Goal: Task Accomplishment & Management: Manage account settings

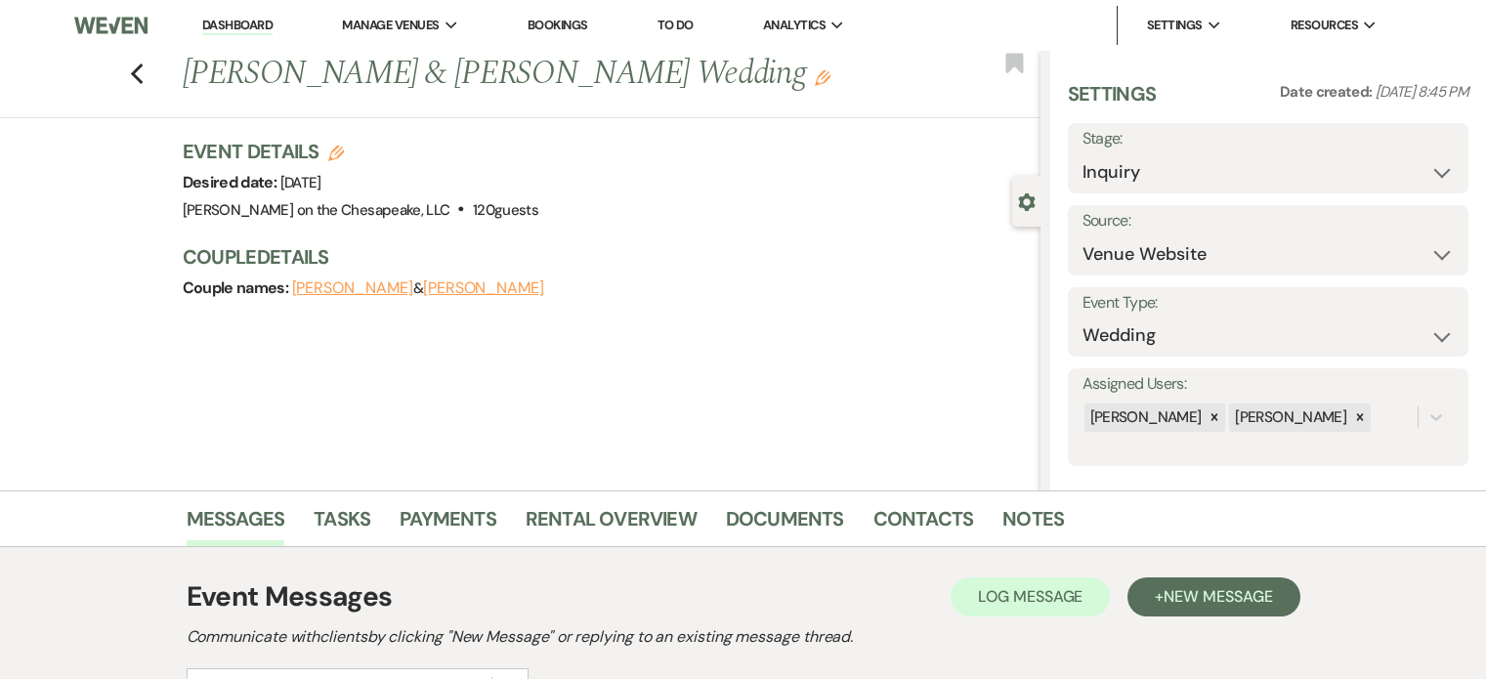
select select "5"
click at [145, 69] on icon "Previous" at bounding box center [137, 74] width 15 height 23
select select "2"
select select "5"
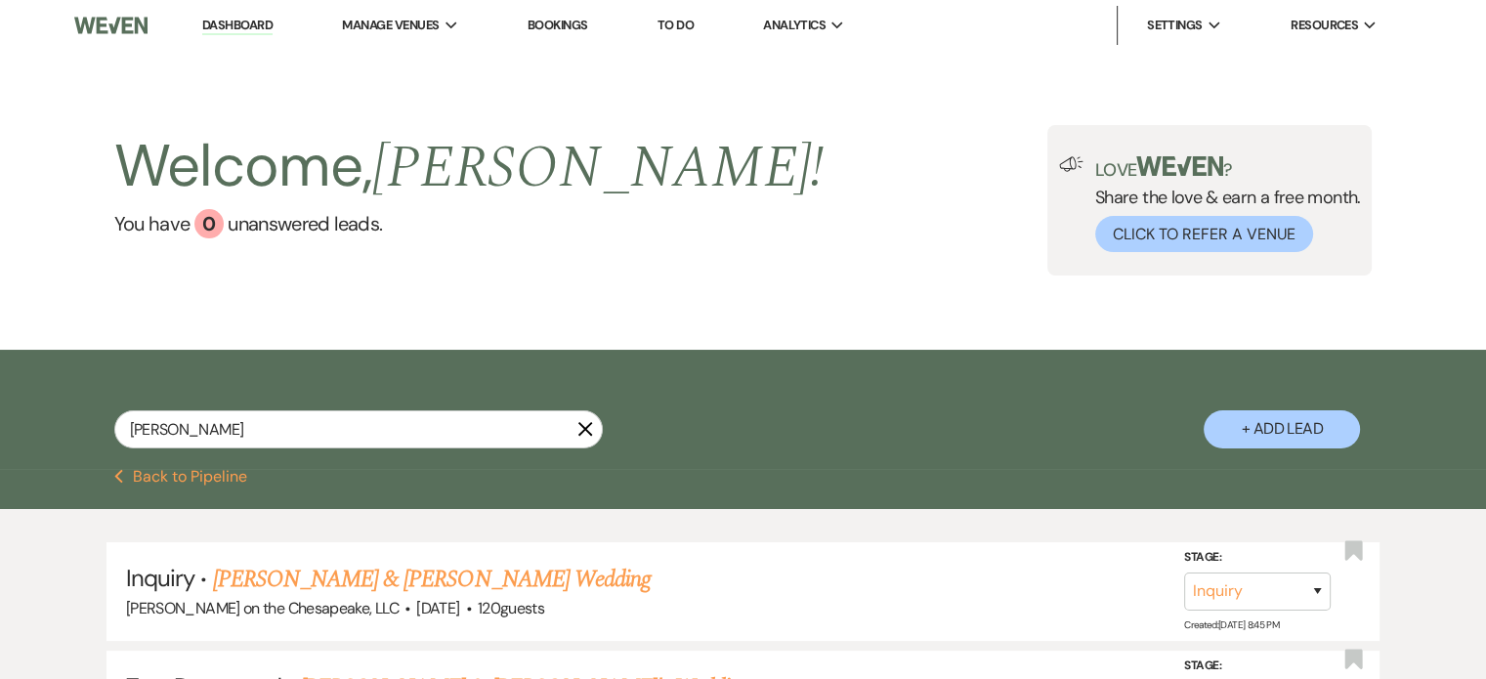
scroll to position [195, 0]
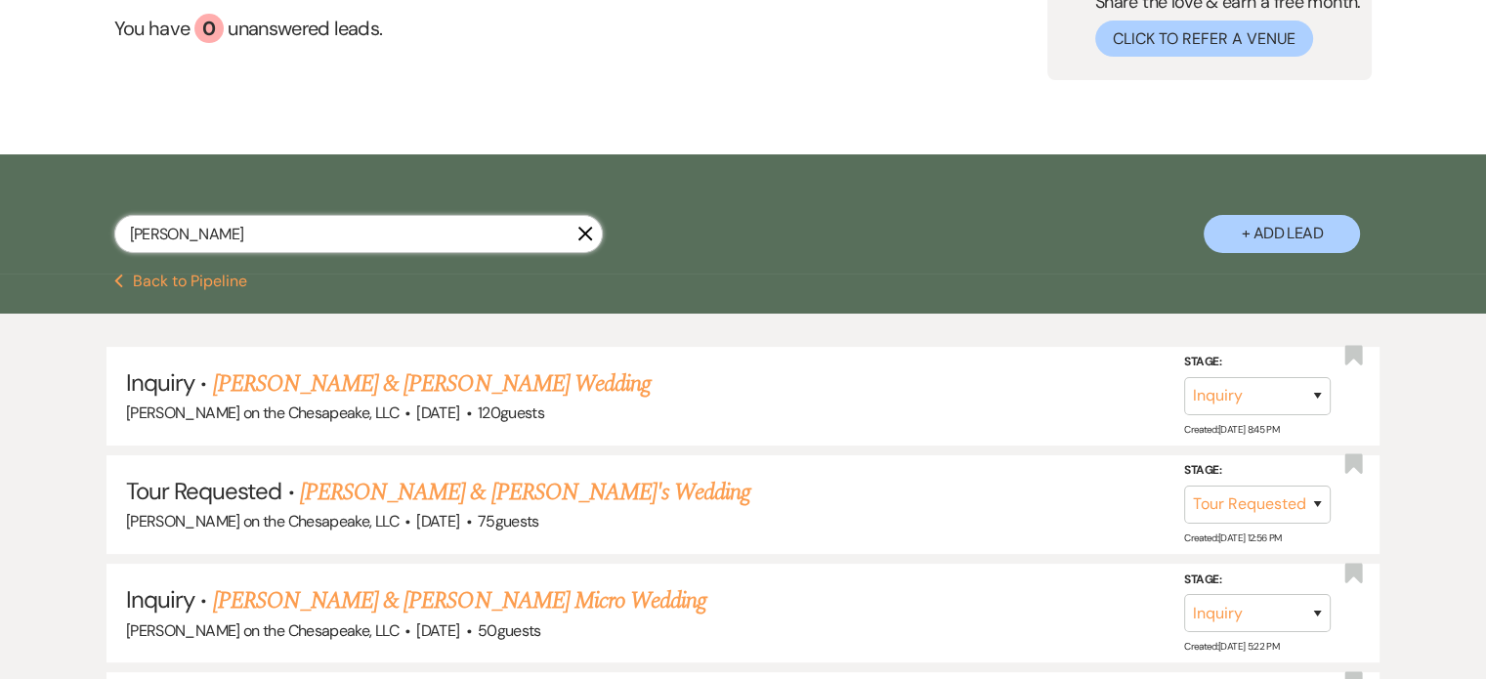
click at [165, 234] on input "[PERSON_NAME]" at bounding box center [358, 234] width 488 height 38
type input "n"
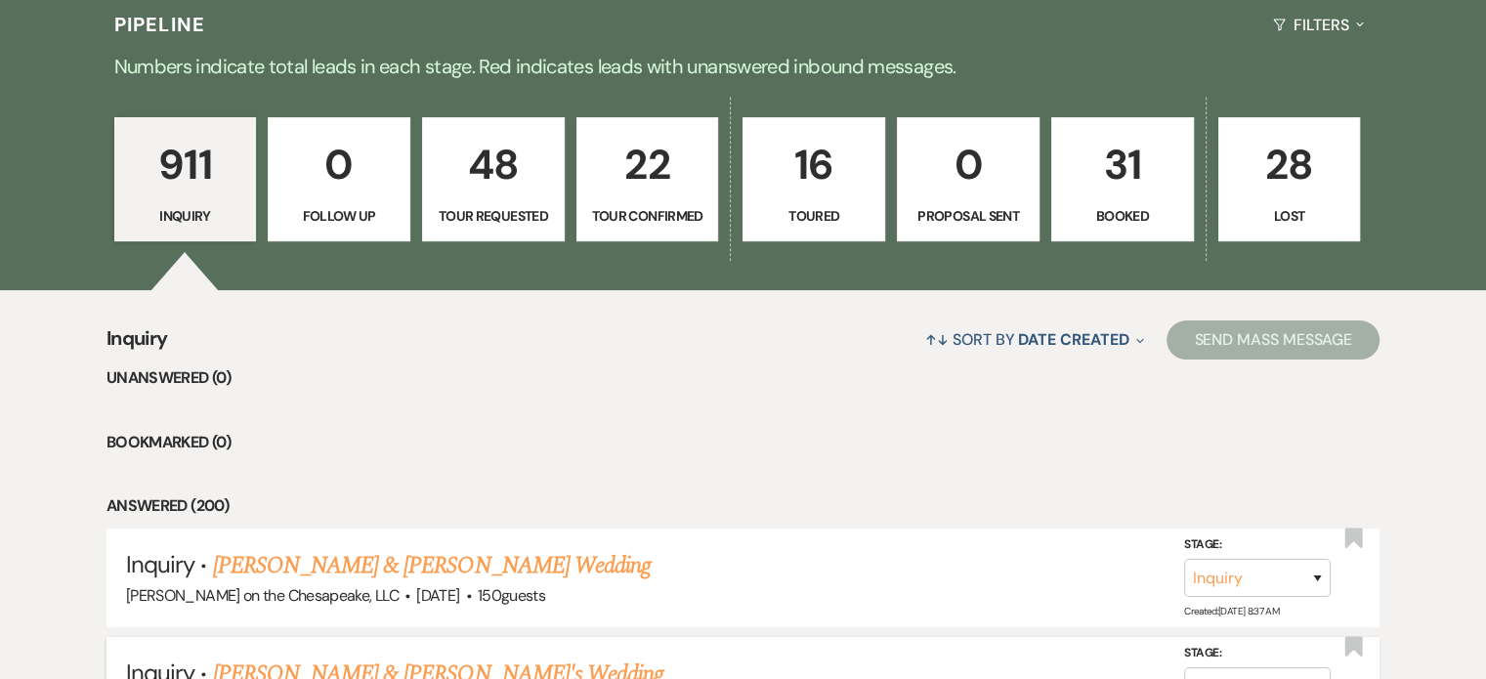
scroll to position [293, 0]
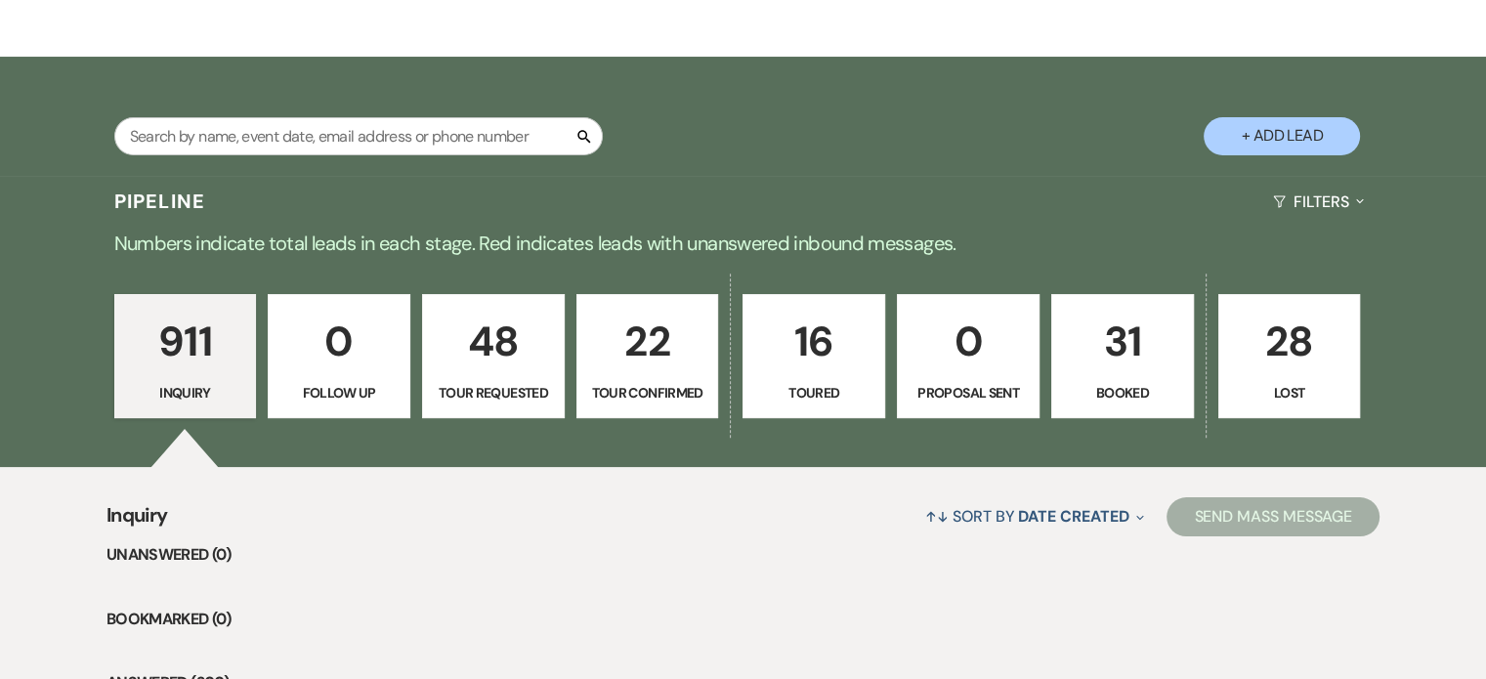
click at [1123, 390] on p "Booked" at bounding box center [1122, 392] width 117 height 21
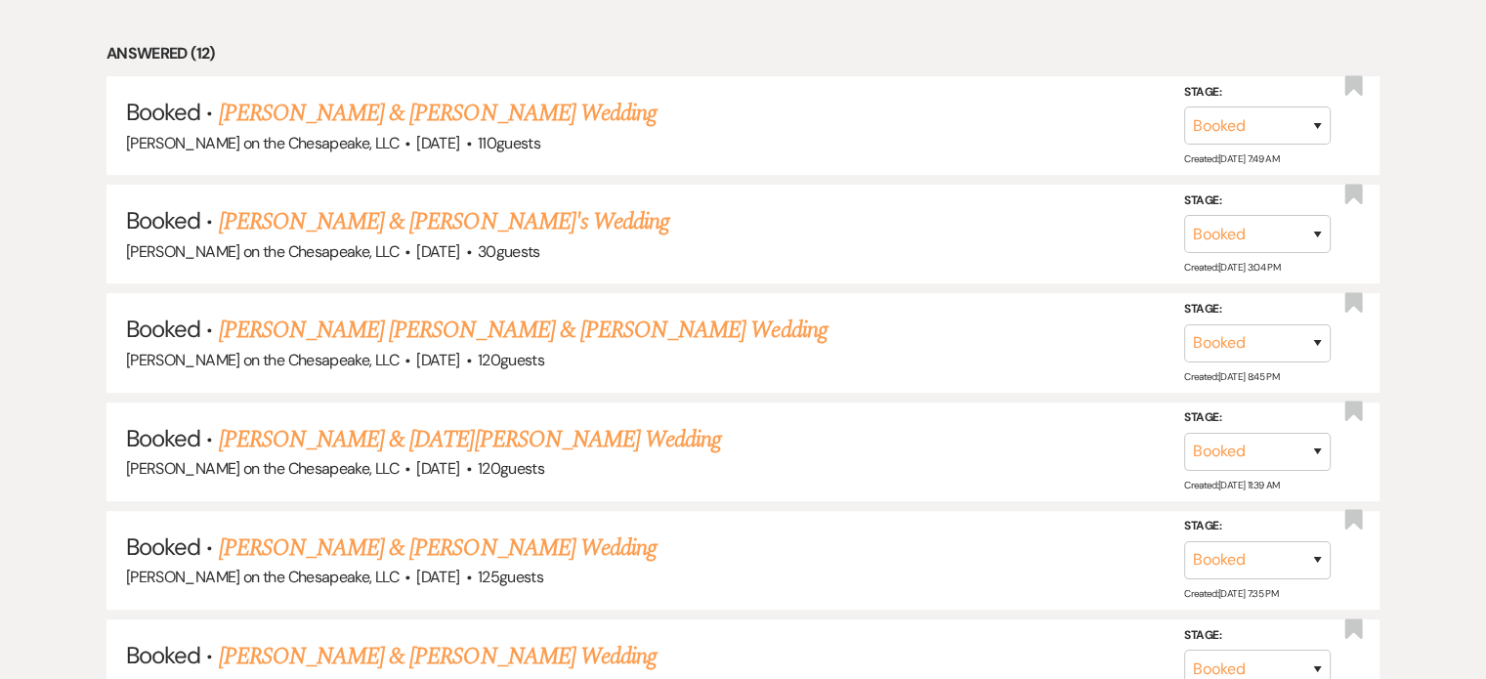
scroll to position [977, 0]
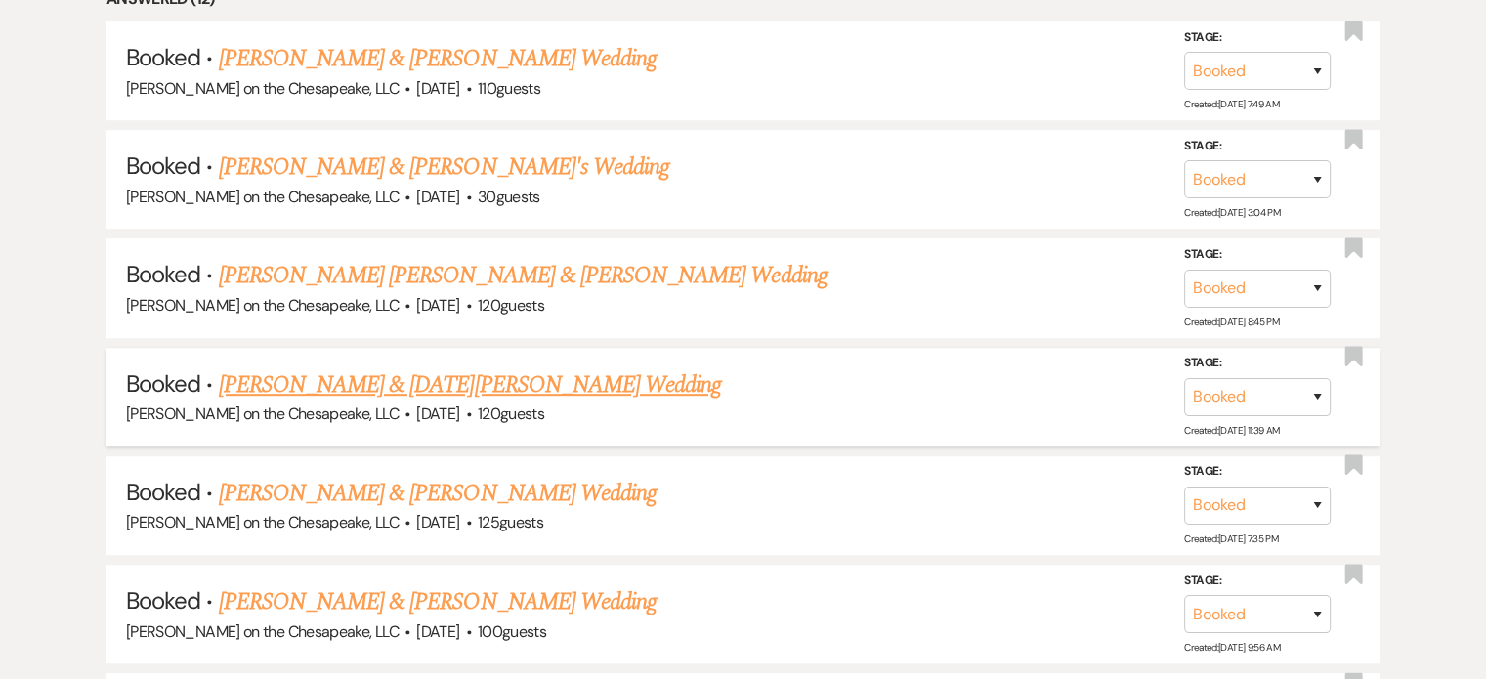
click at [466, 380] on link "[PERSON_NAME] & [DATE][PERSON_NAME] Wedding" at bounding box center [470, 384] width 503 height 35
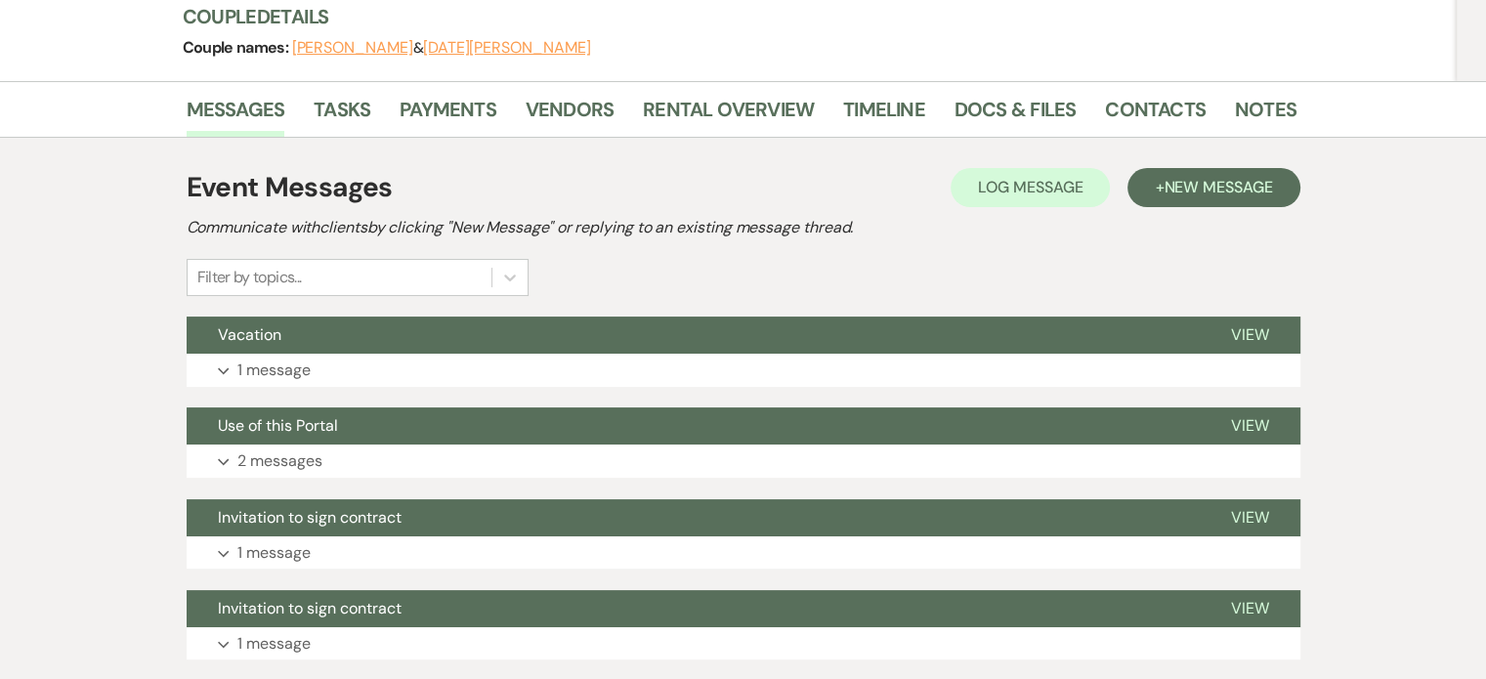
scroll to position [293, 0]
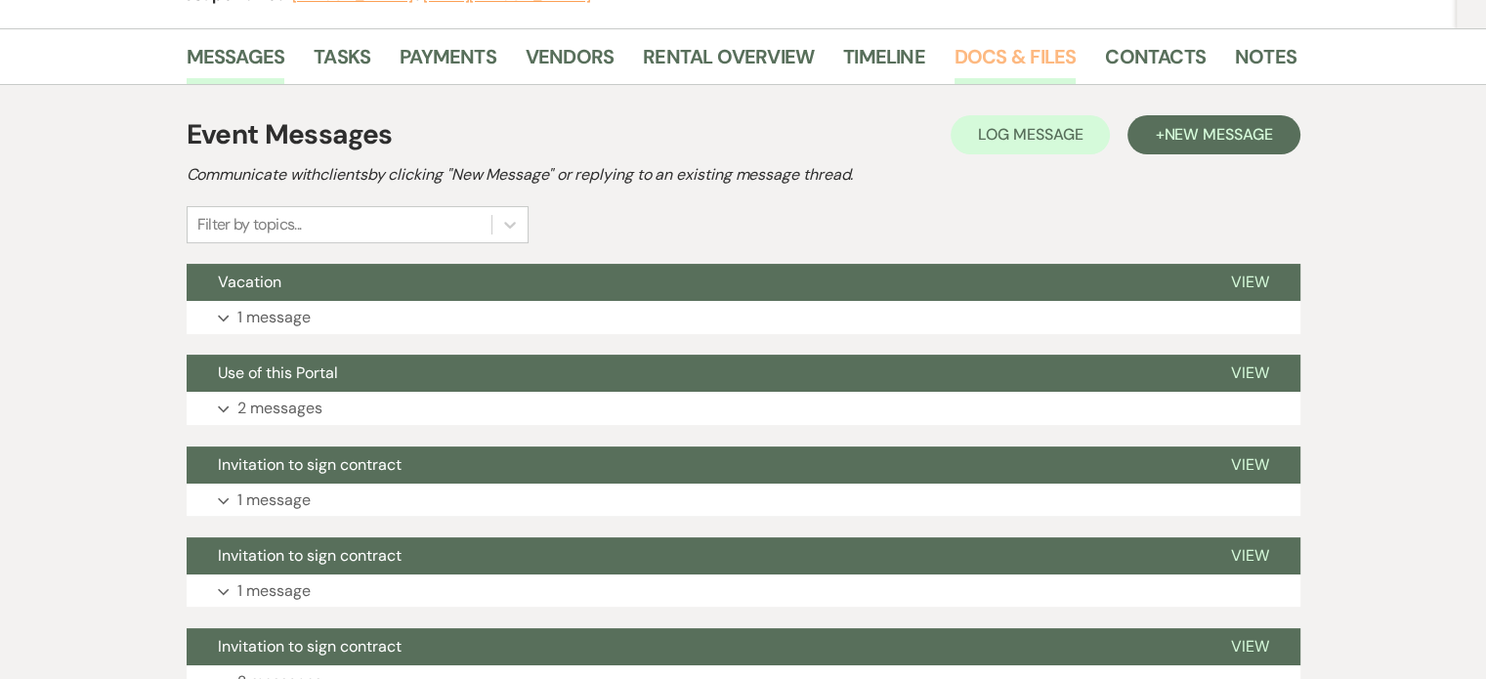
click at [983, 57] on link "Docs & Files" at bounding box center [1014, 62] width 121 height 43
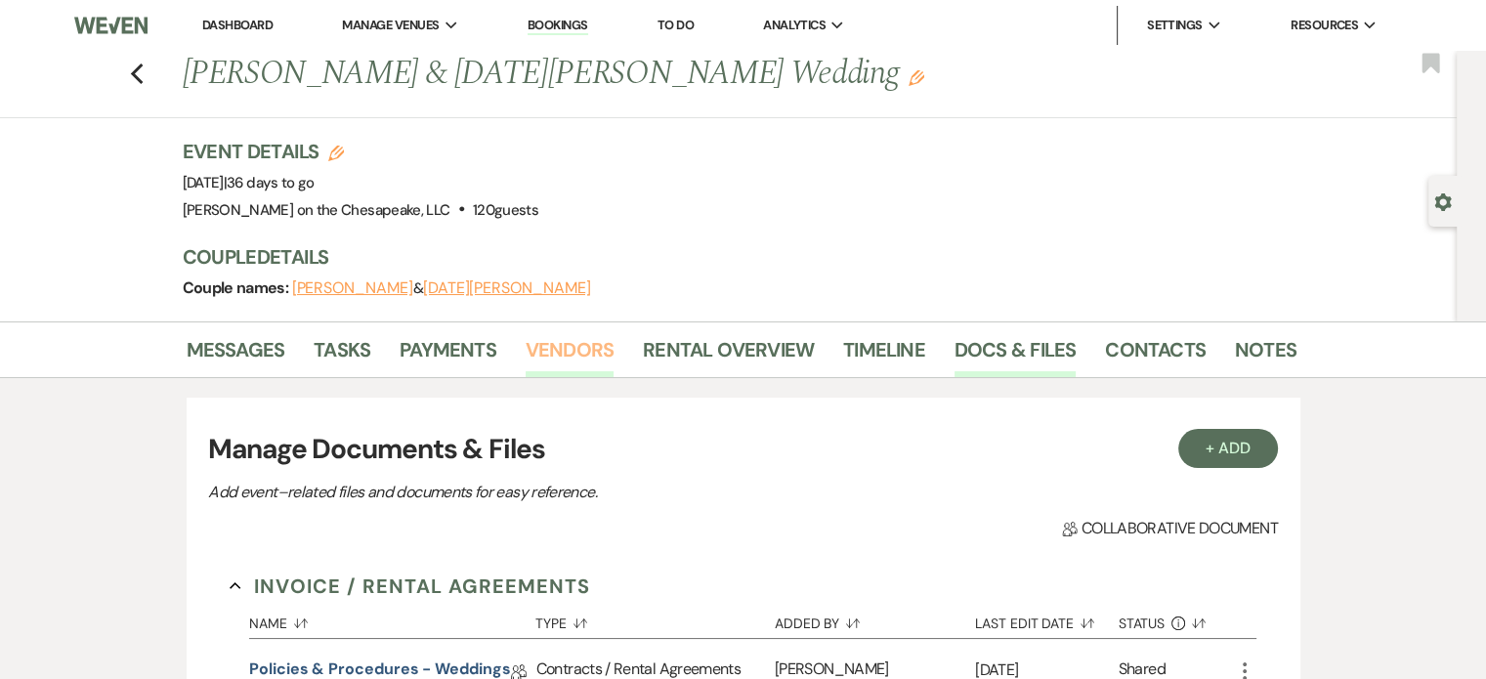
click at [586, 347] on link "Vendors" at bounding box center [570, 355] width 88 height 43
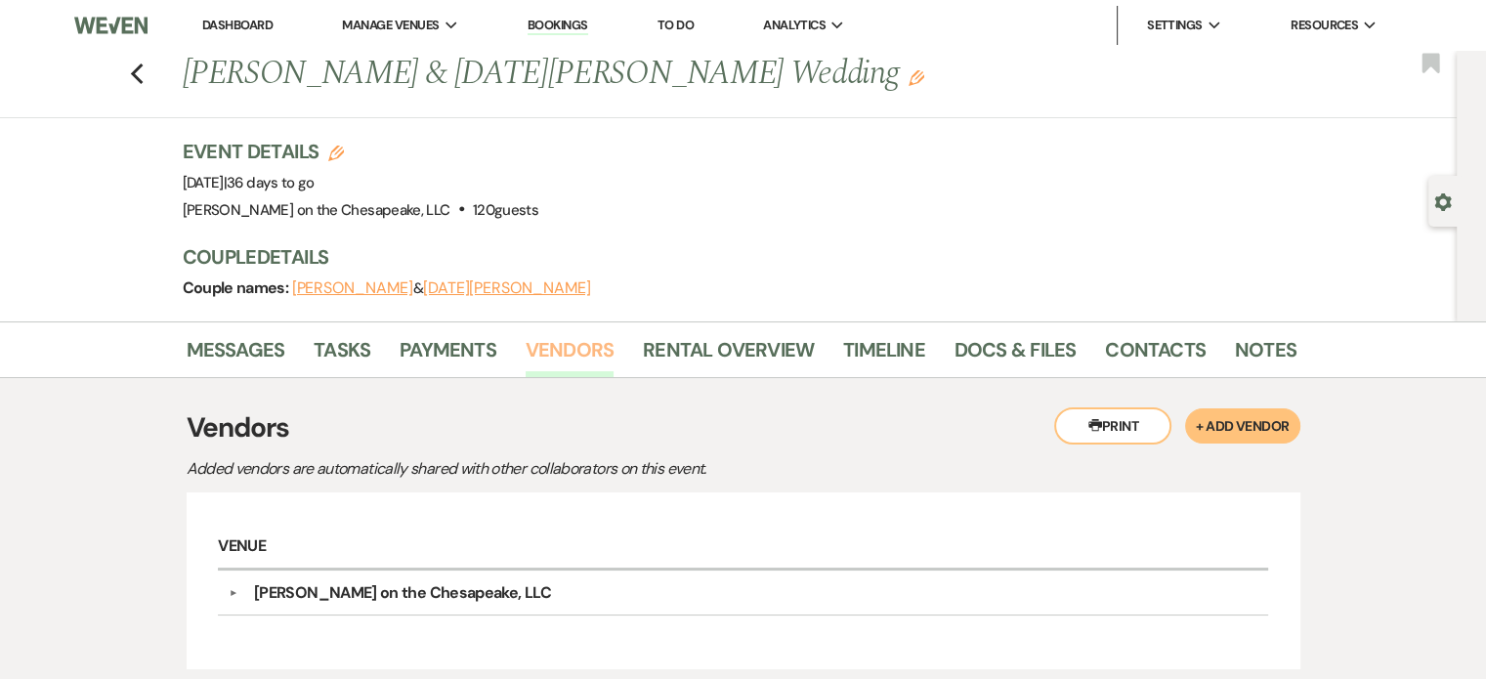
scroll to position [163, 0]
